Goal: Navigation & Orientation: Find specific page/section

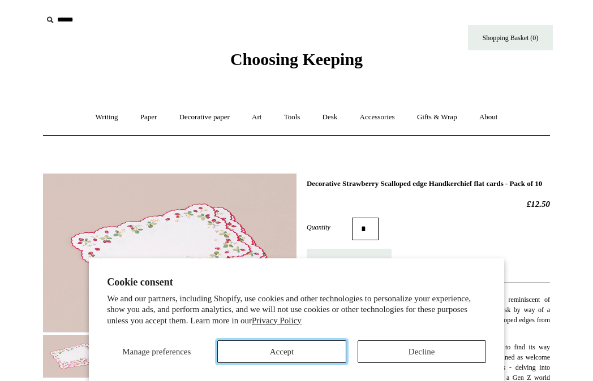
click at [304, 350] on button "Accept" at bounding box center [281, 351] width 128 height 23
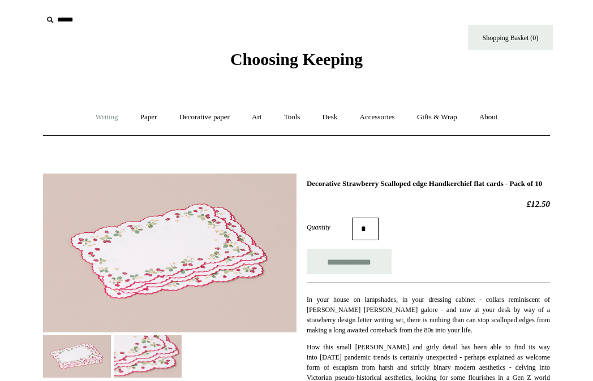
click at [100, 114] on link "Writing +" at bounding box center [106, 117] width 43 height 30
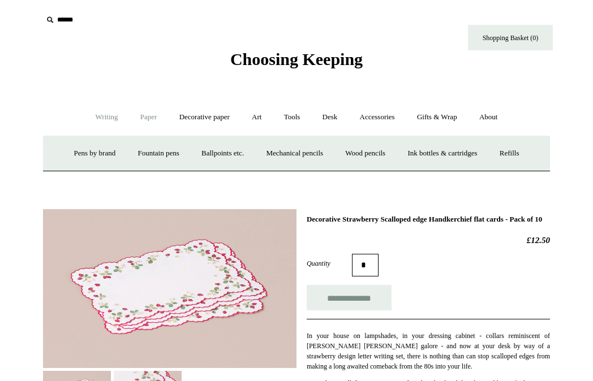
click at [148, 114] on link "Paper +" at bounding box center [148, 117] width 37 height 30
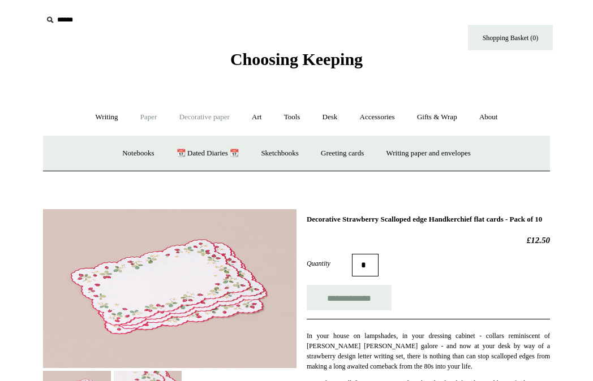
click at [223, 116] on link "Decorative paper +" at bounding box center [204, 117] width 71 height 30
click at [261, 117] on link "Art +" at bounding box center [257, 117] width 30 height 30
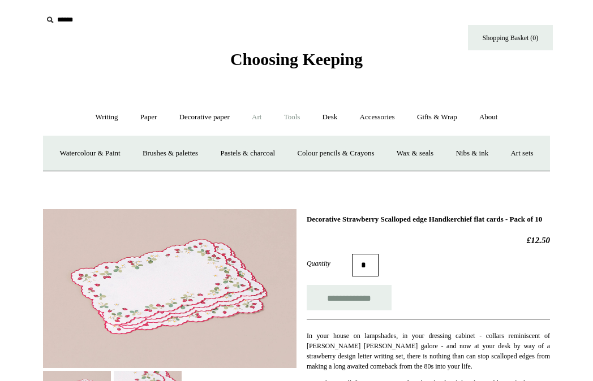
click at [291, 118] on link "Tools +" at bounding box center [292, 117] width 37 height 30
click at [331, 118] on link "Desk +" at bounding box center [330, 117] width 36 height 30
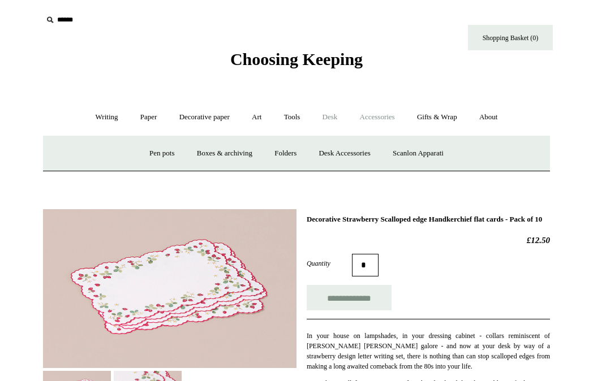
click at [382, 118] on link "Accessories +" at bounding box center [377, 117] width 55 height 30
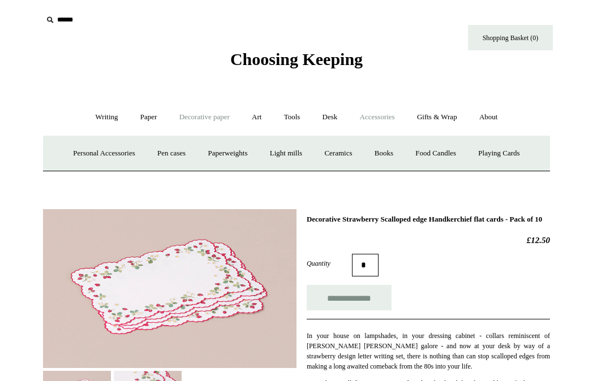
click at [191, 117] on link "Decorative paper +" at bounding box center [204, 117] width 71 height 30
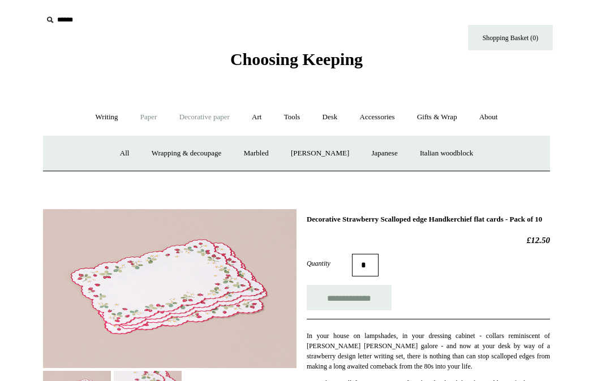
click at [142, 114] on link "Paper +" at bounding box center [148, 117] width 37 height 30
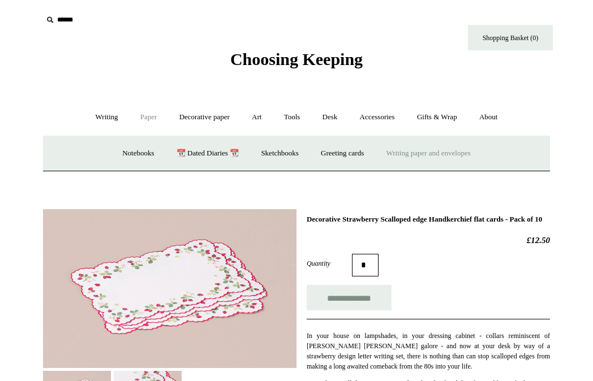
click at [432, 152] on link "Writing paper and envelopes +" at bounding box center [428, 154] width 105 height 30
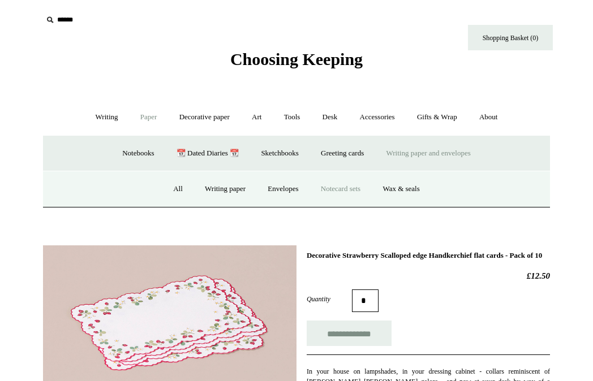
click at [341, 189] on link "Notecard sets" at bounding box center [341, 189] width 60 height 30
